Goal: Task Accomplishment & Management: Use online tool/utility

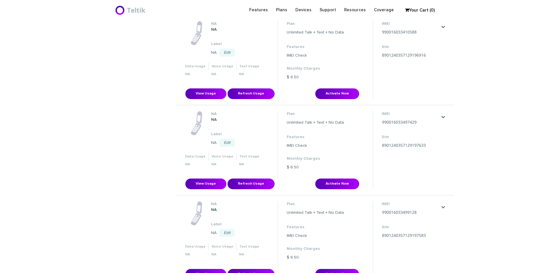
scroll to position [491, 0]
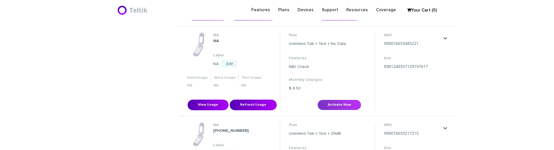
scroll to position [1938, 0]
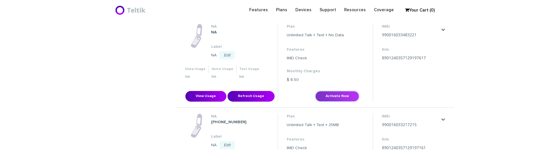
click at [346, 96] on button "Activate Now" at bounding box center [337, 96] width 44 height 11
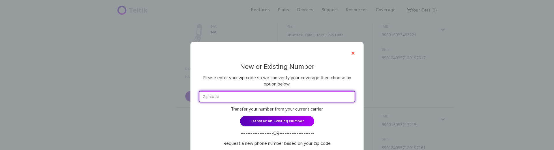
click at [214, 94] on input "text" at bounding box center [277, 96] width 156 height 11
paste input "46614"
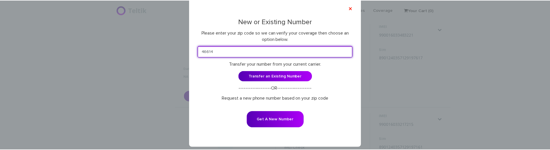
scroll to position [51, 0]
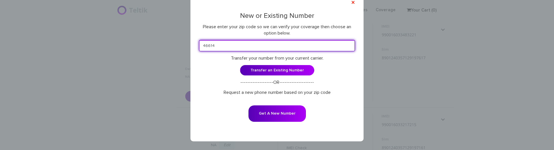
type input "46614"
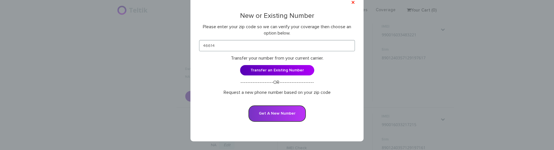
click at [290, 113] on button "Get A New Number" at bounding box center [277, 114] width 57 height 16
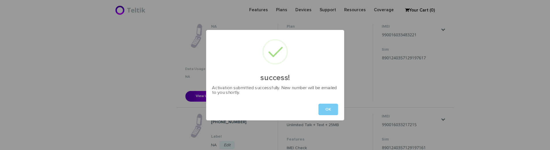
click at [328, 111] on button "OK" at bounding box center [329, 110] width 20 height 12
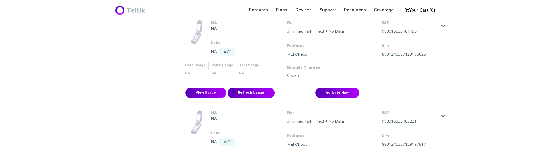
scroll to position [207, 0]
